Goal: Entertainment & Leisure: Consume media (video, audio)

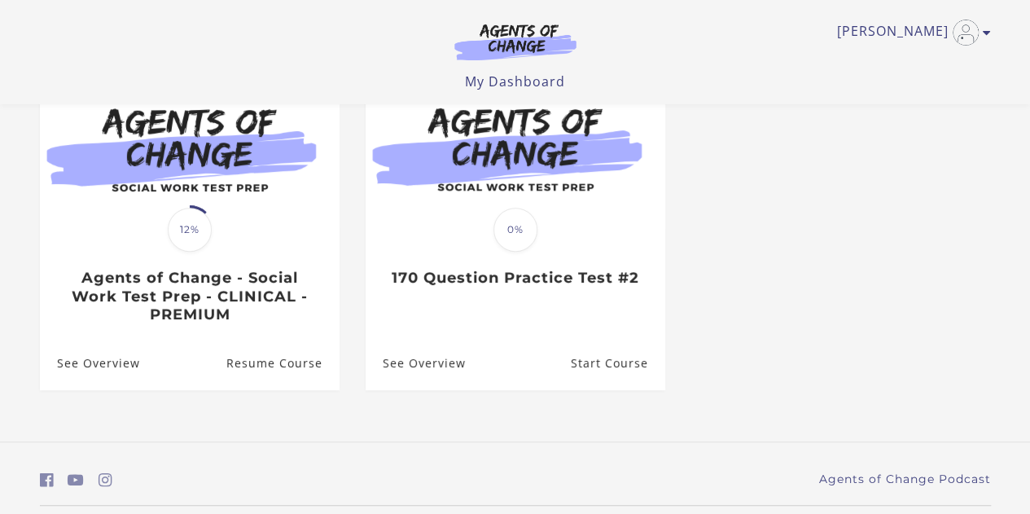
scroll to position [186, 0]
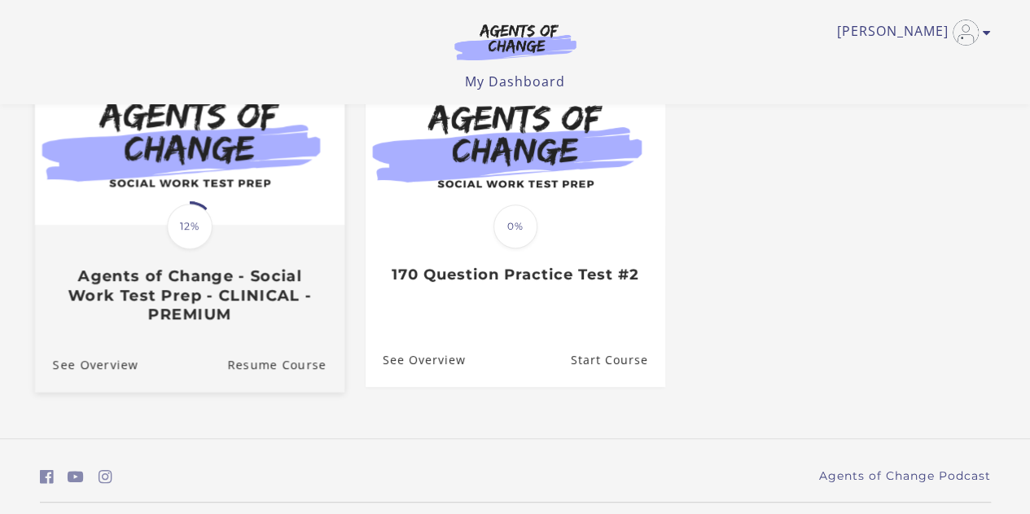
click at [217, 162] on img at bounding box center [188, 141] width 309 height 167
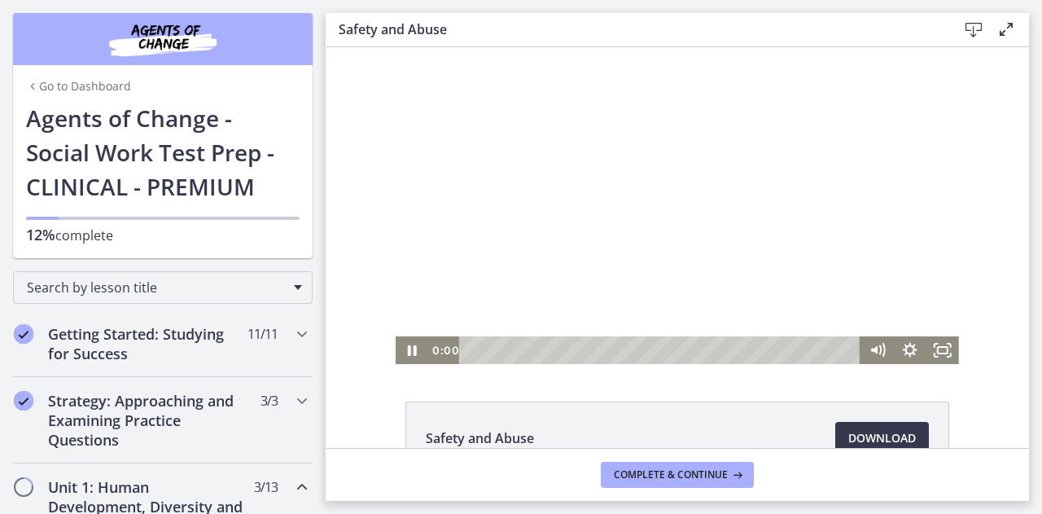
click at [428, 354] on div "0:00 0:00" at bounding box center [644, 350] width 433 height 28
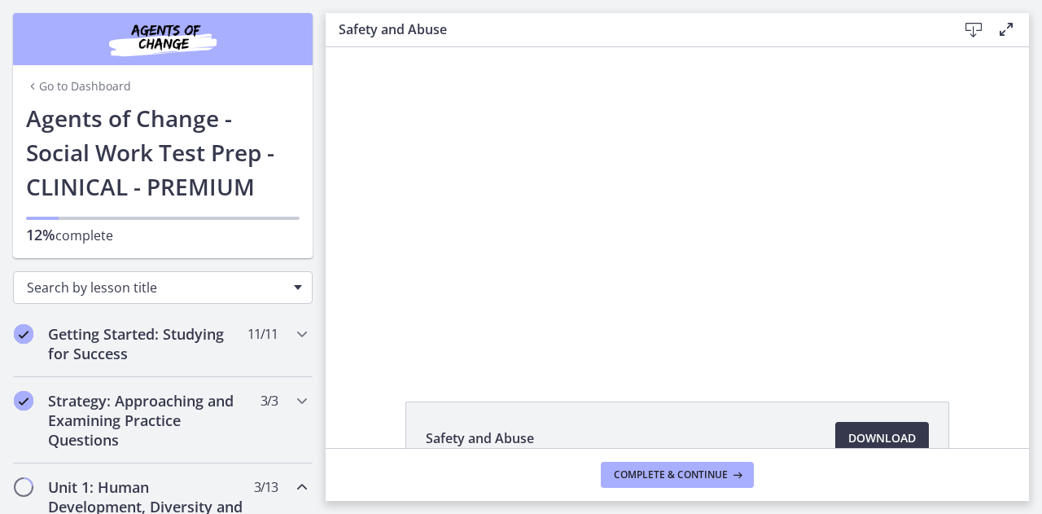
click at [282, 283] on div "Search by lesson title" at bounding box center [163, 287] width 300 height 33
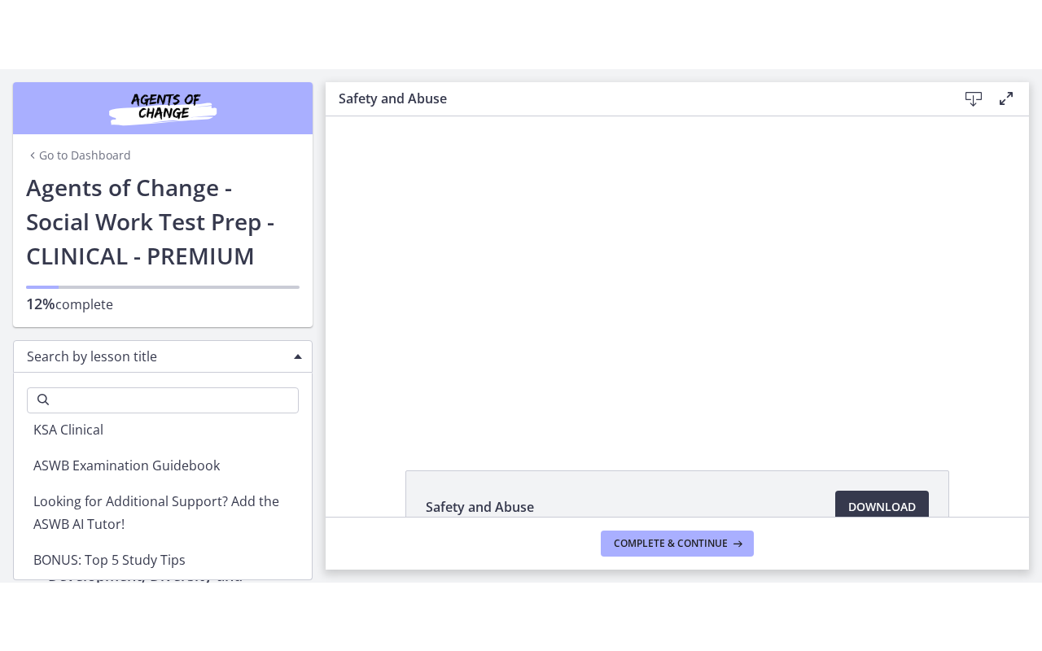
scroll to position [374, 0]
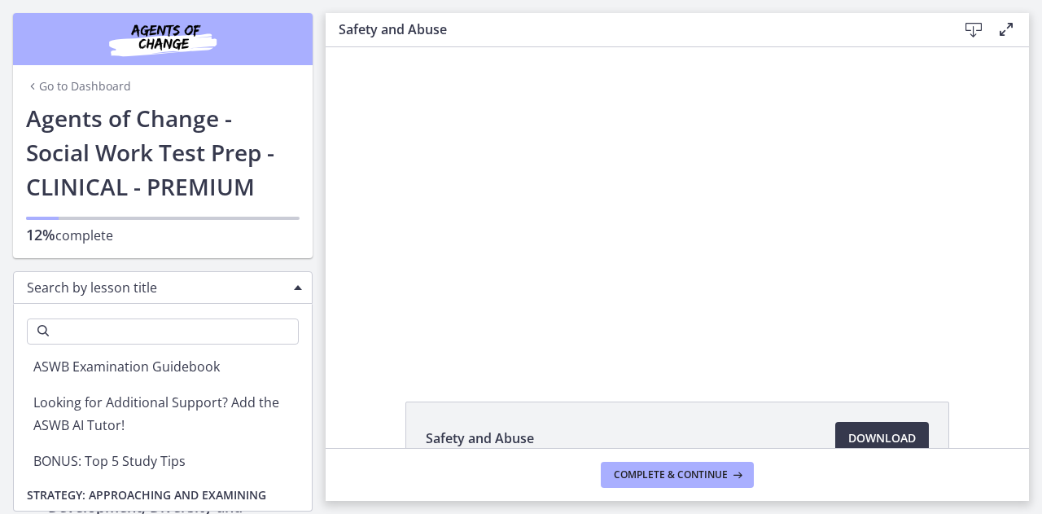
click at [345, 182] on div "Click for sound @keyframes VOLUME_SMALL_WAVE_FLASH { 0% { opacity: 0; } 33% { o…" at bounding box center [677, 205] width 703 height 317
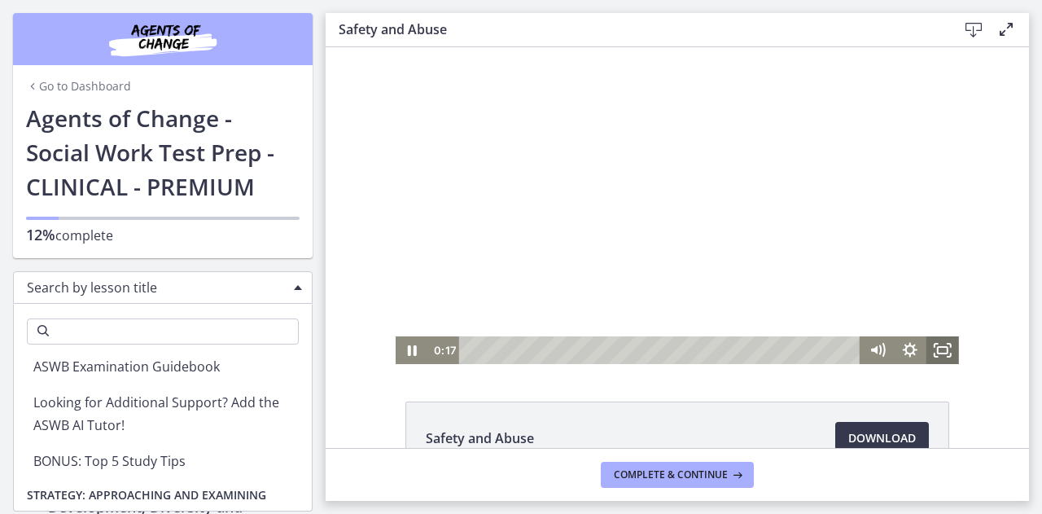
click at [933, 348] on icon "Fullscreen" at bounding box center [943, 350] width 33 height 28
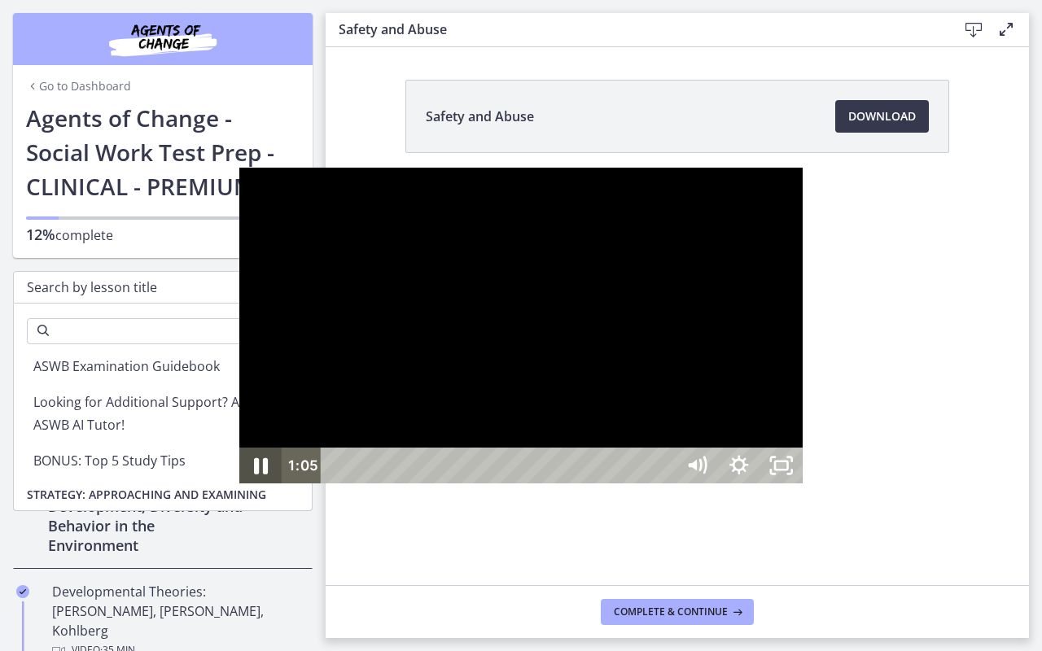
click at [254, 475] on icon "Pause" at bounding box center [261, 466] width 14 height 16
click at [237, 488] on icon "Play Video" at bounding box center [262, 466] width 50 height 43
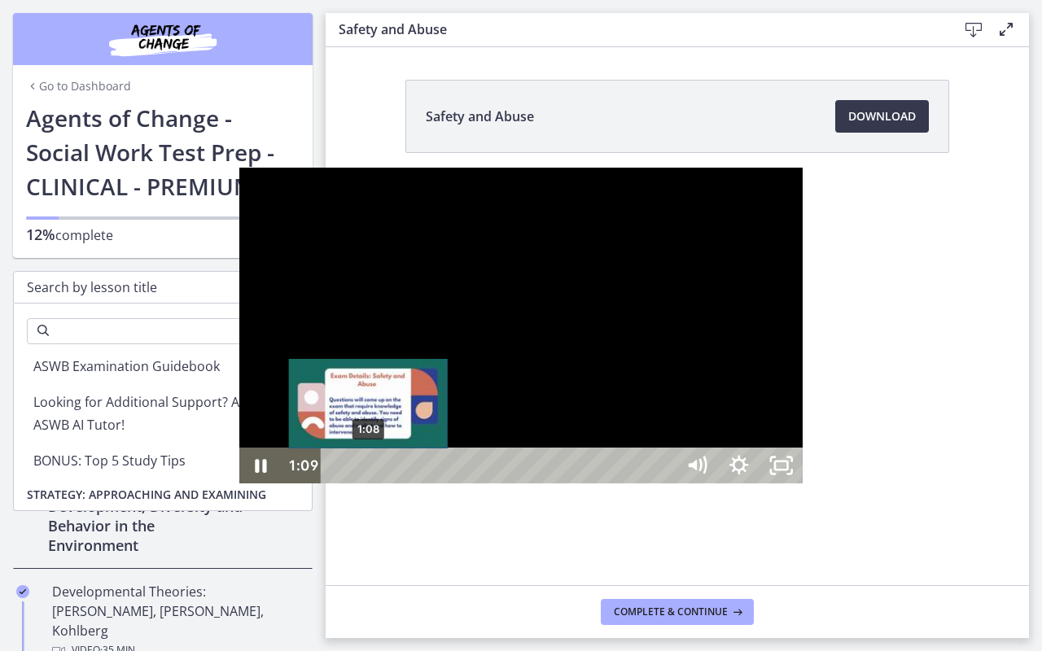
drag, startPoint x: 232, startPoint y: 633, endPoint x: 130, endPoint y: 633, distance: 101.8
click at [362, 472] on div "Playbar" at bounding box center [368, 466] width 12 height 12
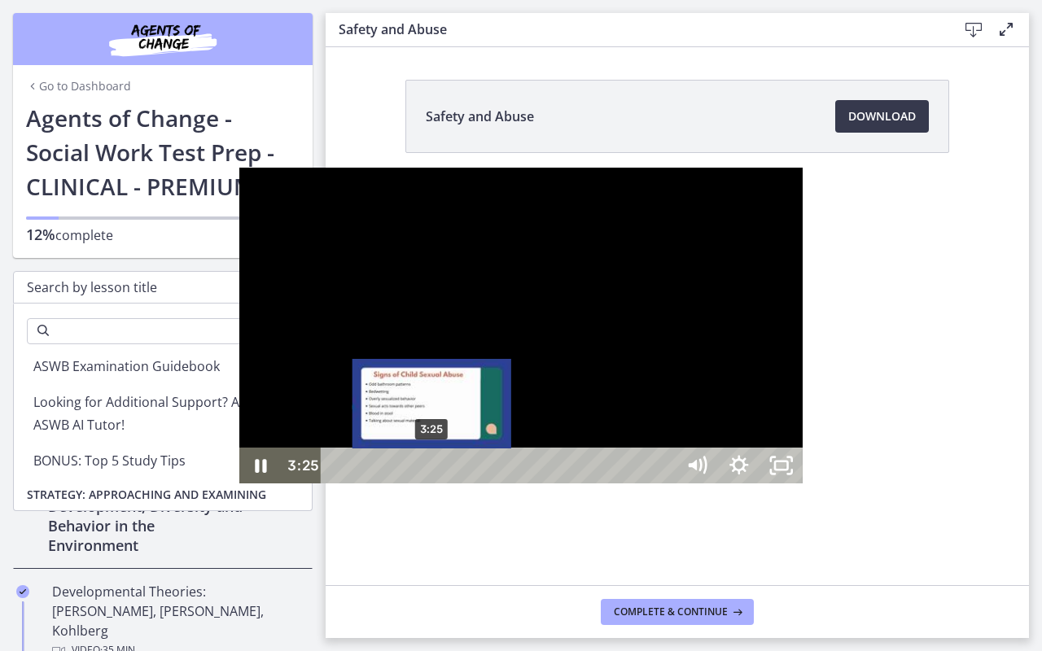
drag, startPoint x: 130, startPoint y: 633, endPoint x: 194, endPoint y: 633, distance: 63.5
click at [425, 472] on div "Playbar" at bounding box center [431, 466] width 12 height 12
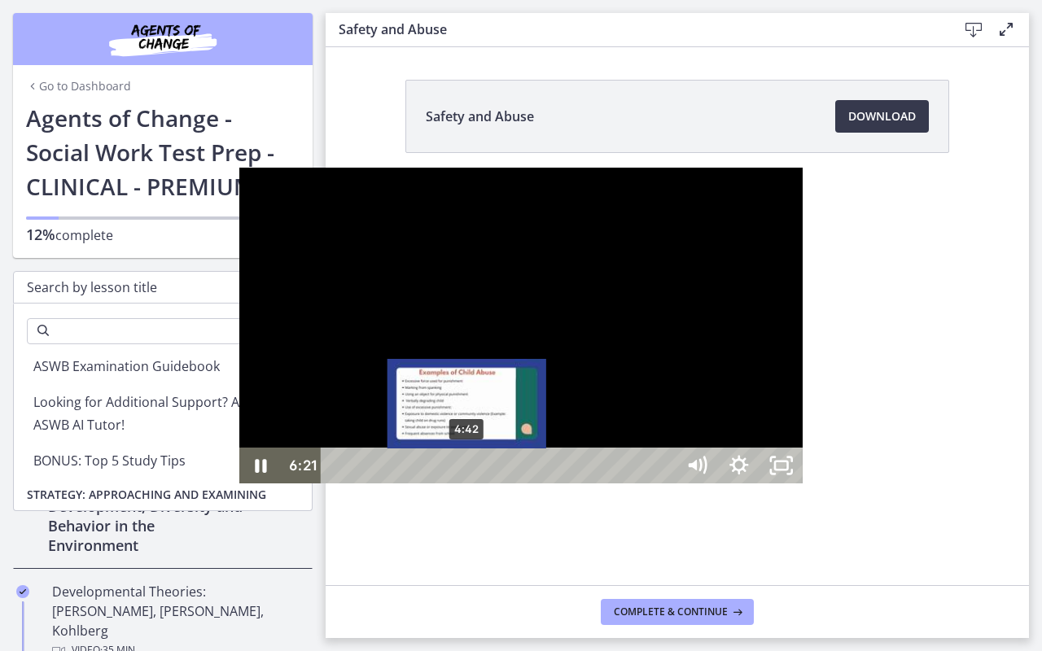
click at [239, 484] on icon "Pause" at bounding box center [260, 466] width 42 height 36
